Goal: Task Accomplishment & Management: Use online tool/utility

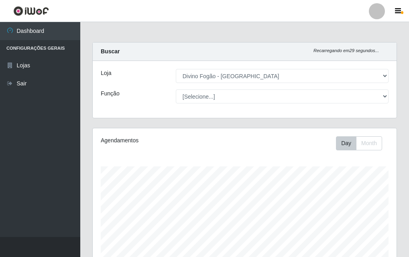
select select "499"
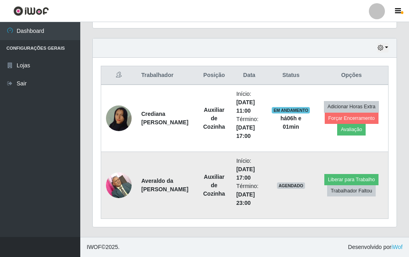
scroll to position [166, 304]
click at [353, 182] on button "Liberar para Trabalho" at bounding box center [351, 179] width 54 height 11
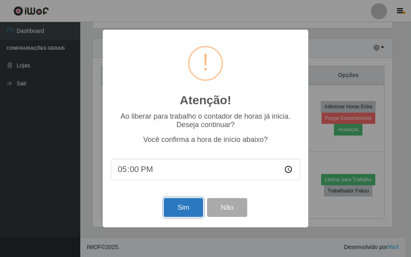
click at [193, 203] on button "Sim" at bounding box center [183, 207] width 39 height 19
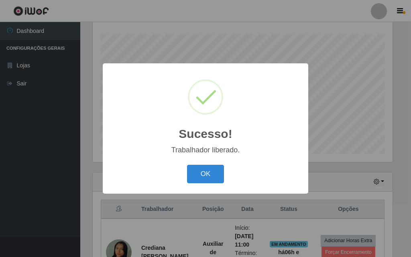
drag, startPoint x: 202, startPoint y: 164, endPoint x: 234, endPoint y: 171, distance: 33.2
click at [203, 164] on div "OK Cancel" at bounding box center [205, 173] width 189 height 23
click at [205, 171] on button "OK" at bounding box center [205, 174] width 37 height 19
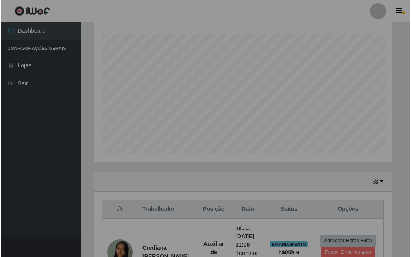
scroll to position [166, 304]
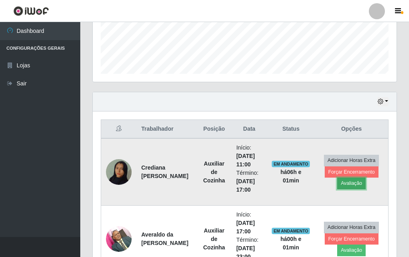
click at [346, 181] on button "Avaliação" at bounding box center [351, 183] width 28 height 11
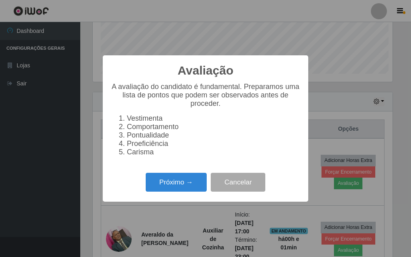
scroll to position [166, 300]
click at [191, 190] on button "Próximo →" at bounding box center [176, 182] width 61 height 19
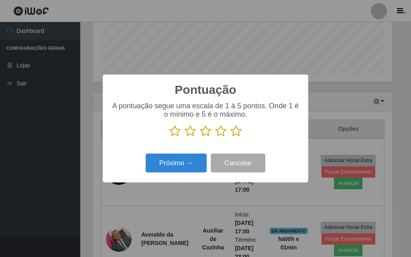
click at [234, 133] on icon at bounding box center [235, 131] width 11 height 12
click at [230, 137] on input "radio" at bounding box center [230, 137] width 0 height 0
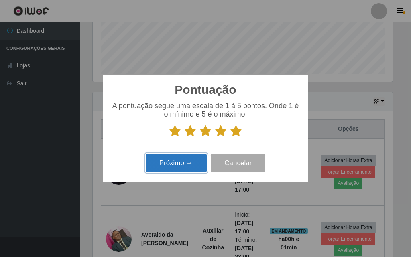
click at [189, 166] on button "Próximo →" at bounding box center [176, 163] width 61 height 19
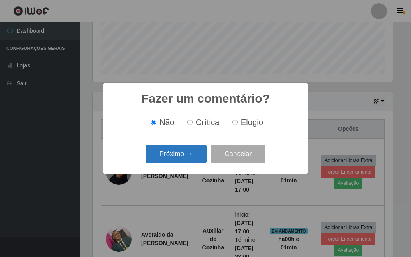
click at [180, 155] on button "Próximo →" at bounding box center [176, 154] width 61 height 19
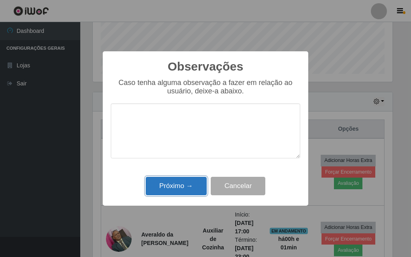
click at [184, 190] on button "Próximo →" at bounding box center [176, 186] width 61 height 19
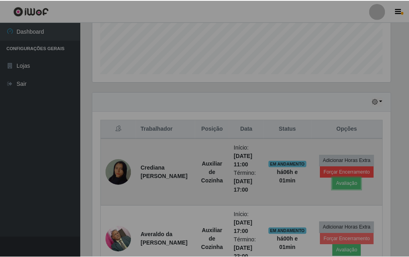
scroll to position [166, 304]
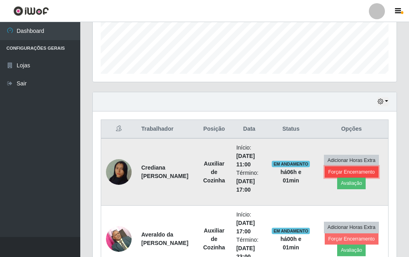
click at [346, 174] on button "Forçar Encerramento" at bounding box center [352, 171] width 54 height 11
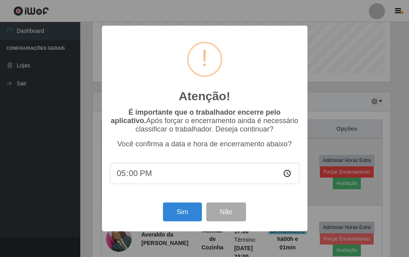
scroll to position [166, 300]
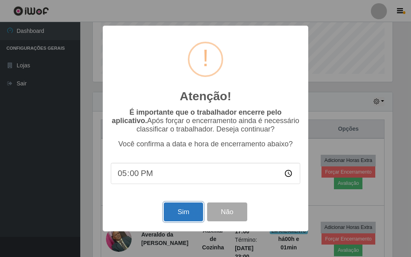
click at [191, 211] on button "Sim" at bounding box center [183, 212] width 39 height 19
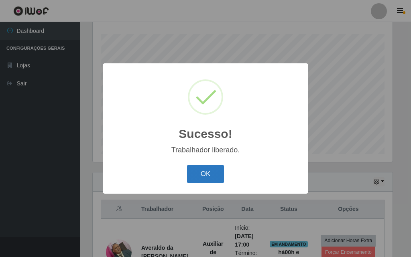
click at [215, 182] on button "OK" at bounding box center [205, 174] width 37 height 19
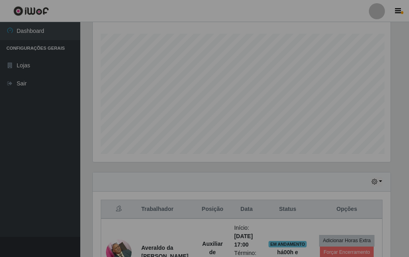
scroll to position [166, 304]
